Goal: Information Seeking & Learning: Check status

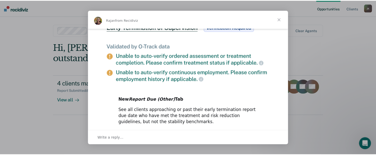
scroll to position [307, 0]
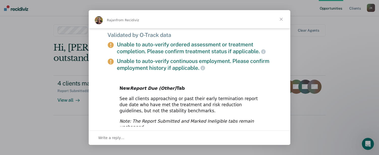
click at [281, 22] on span "Close" at bounding box center [281, 19] width 18 height 18
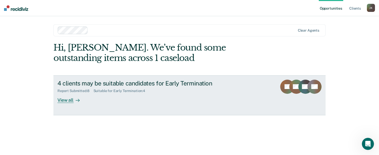
click at [69, 100] on div "View all" at bounding box center [72, 98] width 28 height 10
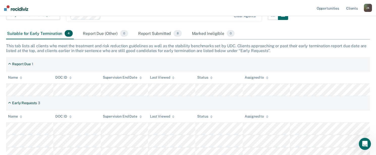
scroll to position [25, 0]
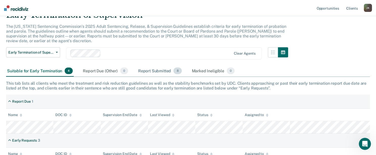
click at [168, 70] on div "Report Submitted 8" at bounding box center [160, 70] width 46 height 11
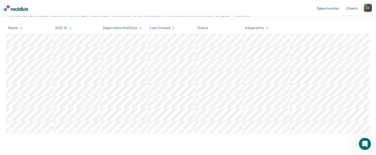
scroll to position [101, 0]
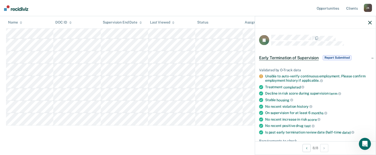
click at [369, 22] on icon "button" at bounding box center [370, 23] width 4 height 4
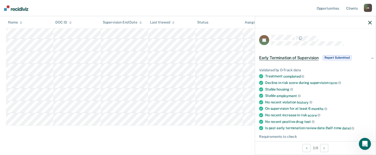
click at [370, 24] on div at bounding box center [315, 22] width 121 height 13
click at [370, 22] on icon "button" at bounding box center [370, 23] width 4 height 4
